Goal: Navigation & Orientation: Go to known website

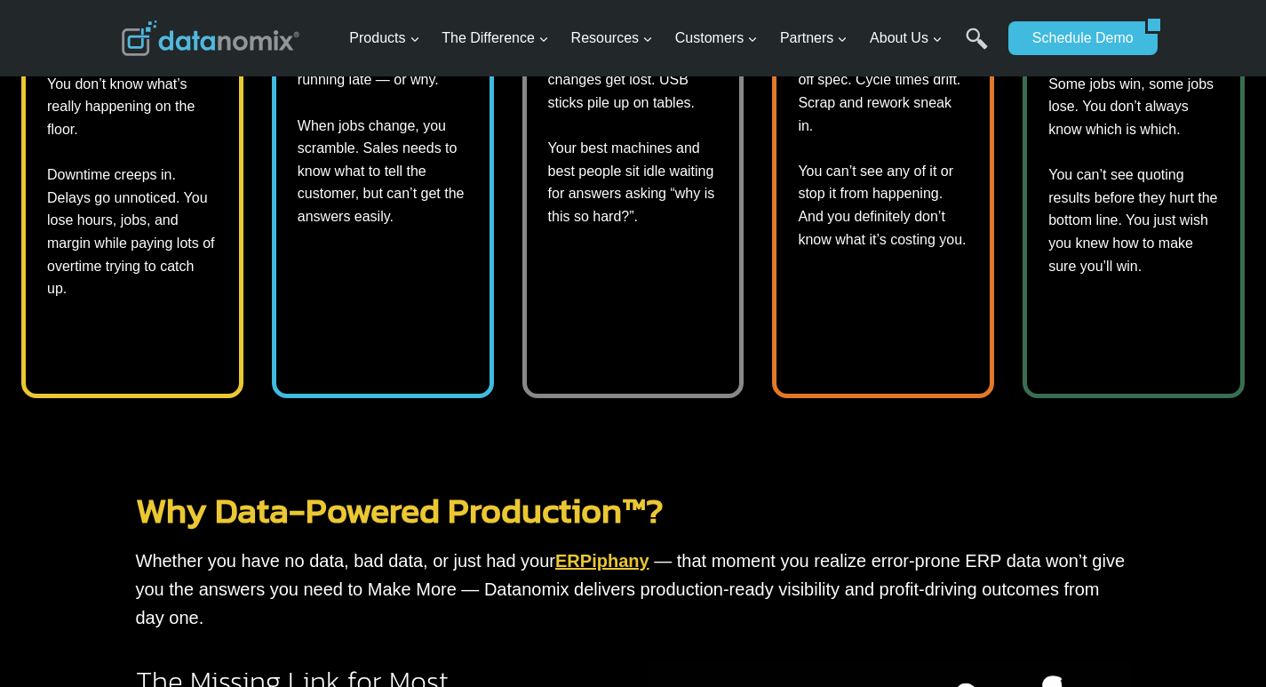
scroll to position [1073, 0]
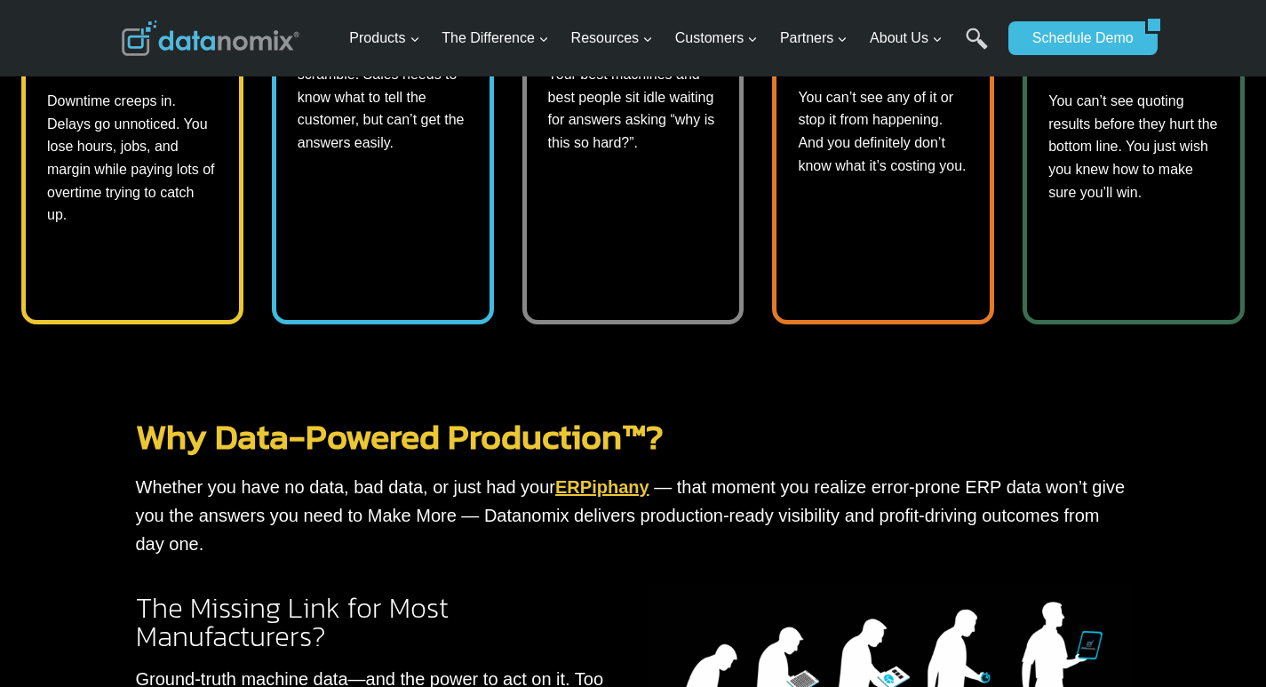
click at [569, 477] on link "ERPiphany" at bounding box center [602, 487] width 94 height 20
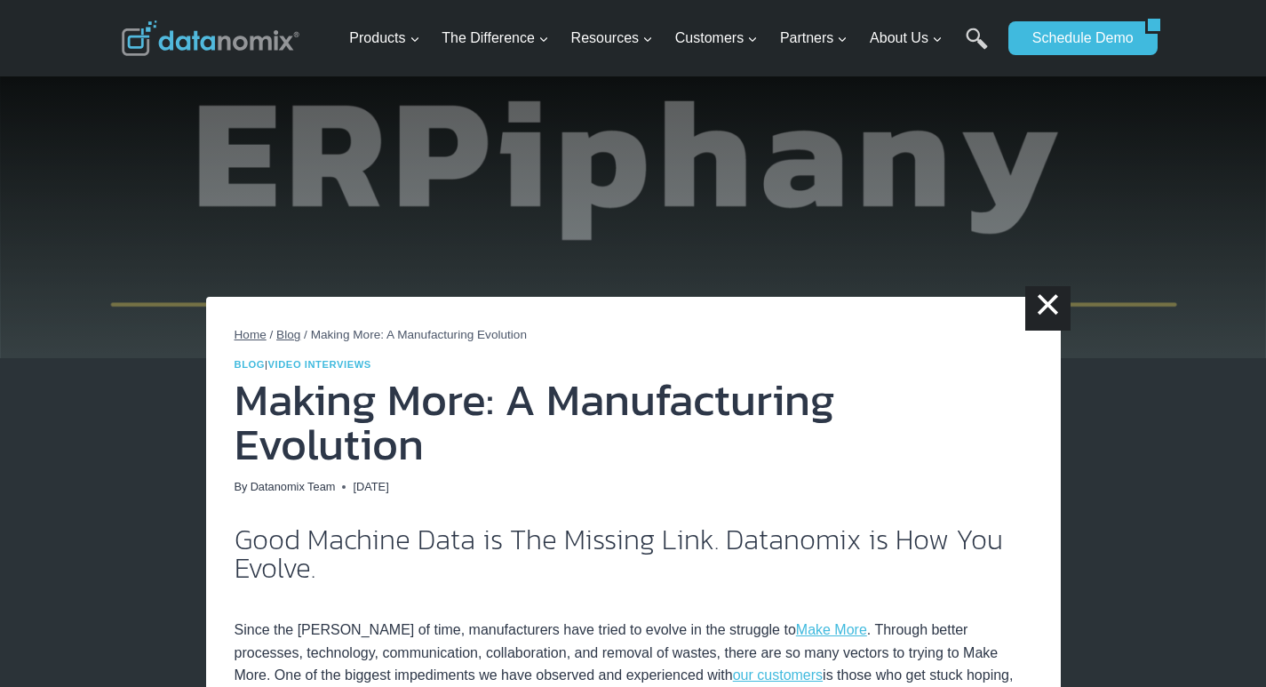
click at [247, 28] on img at bounding box center [211, 38] width 178 height 36
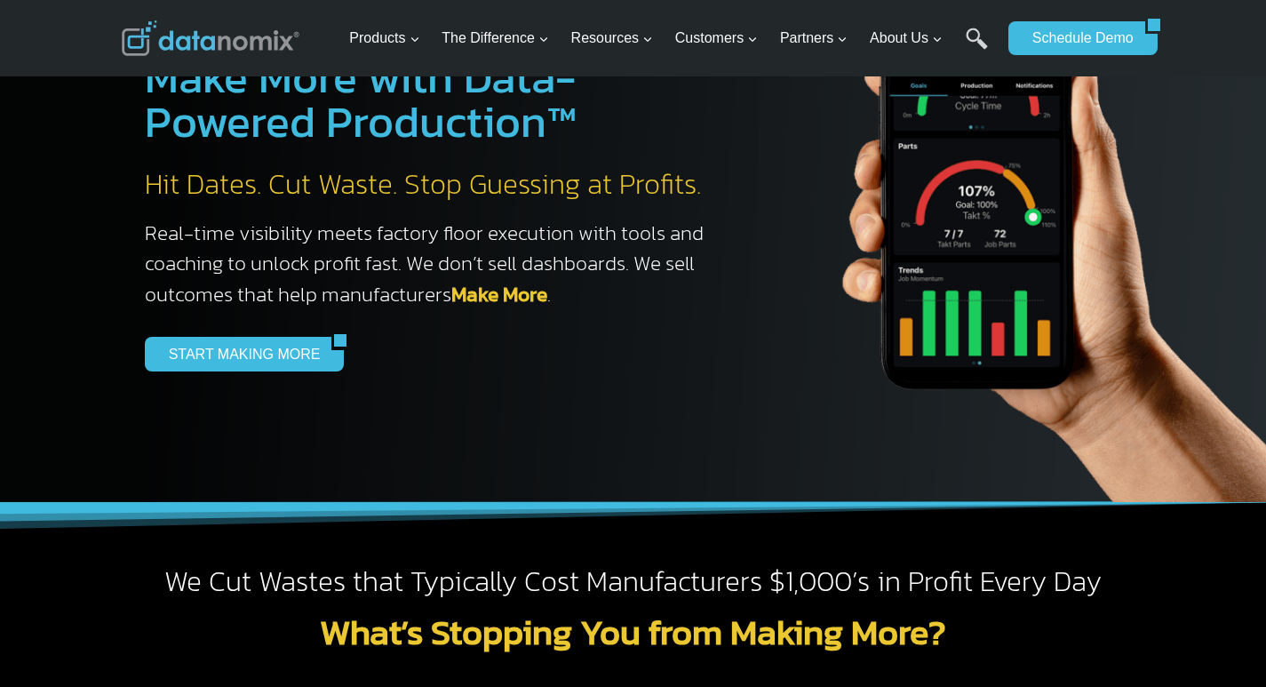
scroll to position [185, 0]
